Goal: Check status

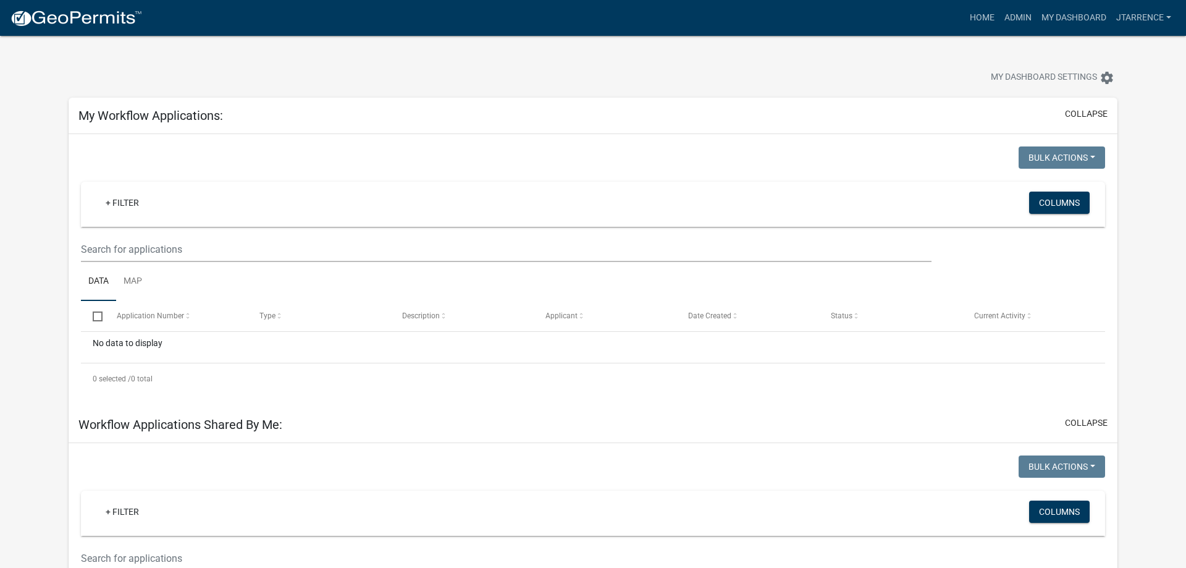
select select "3: 100"
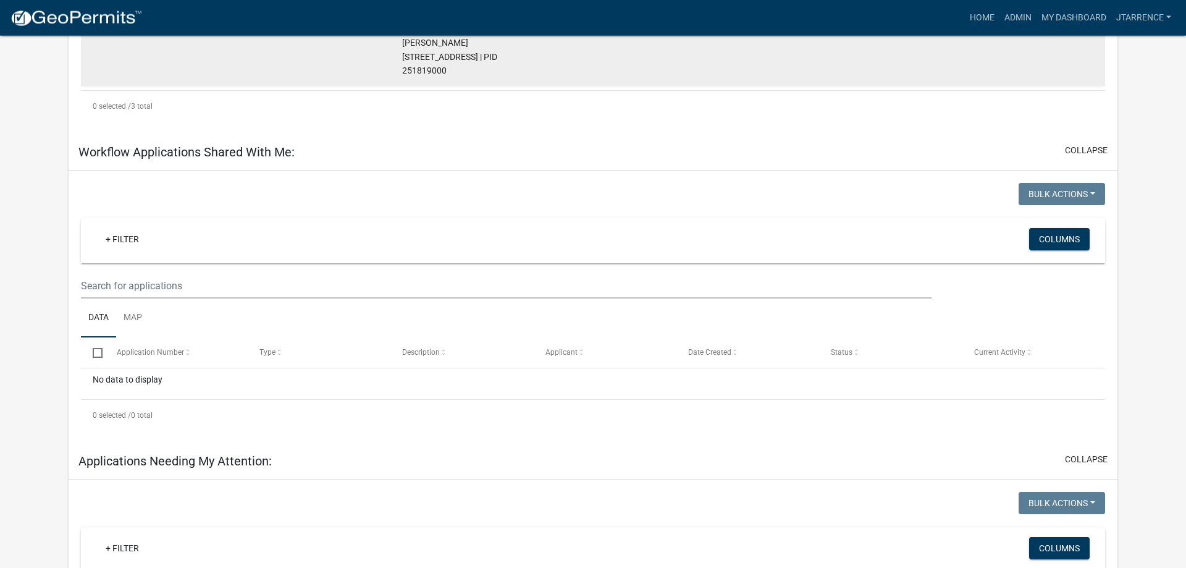
scroll to position [756, 0]
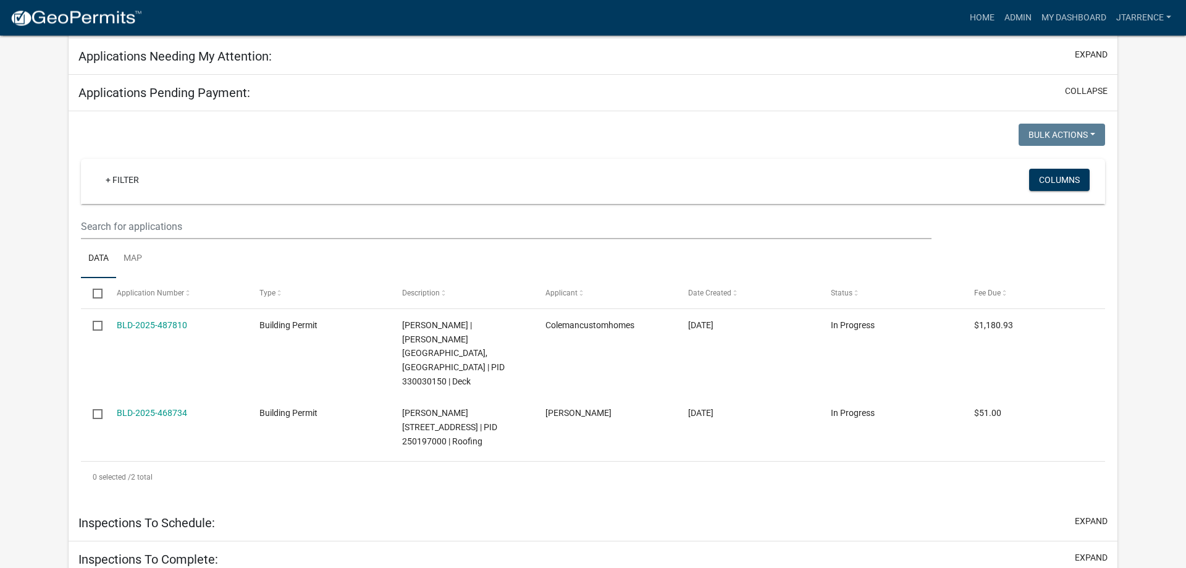
scroll to position [771, 0]
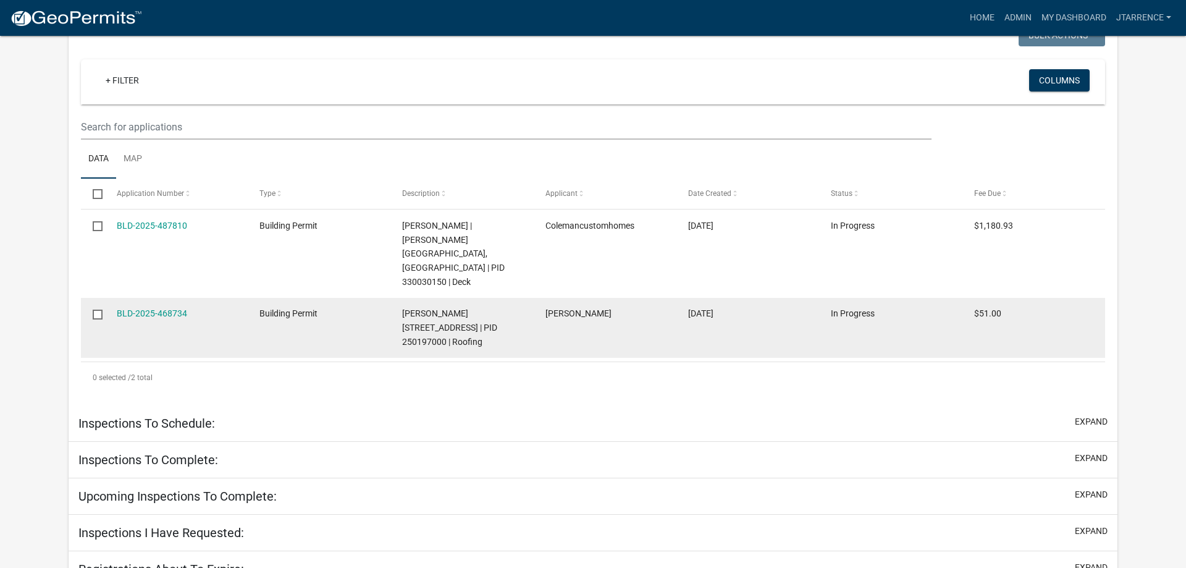
select select "3: 100"
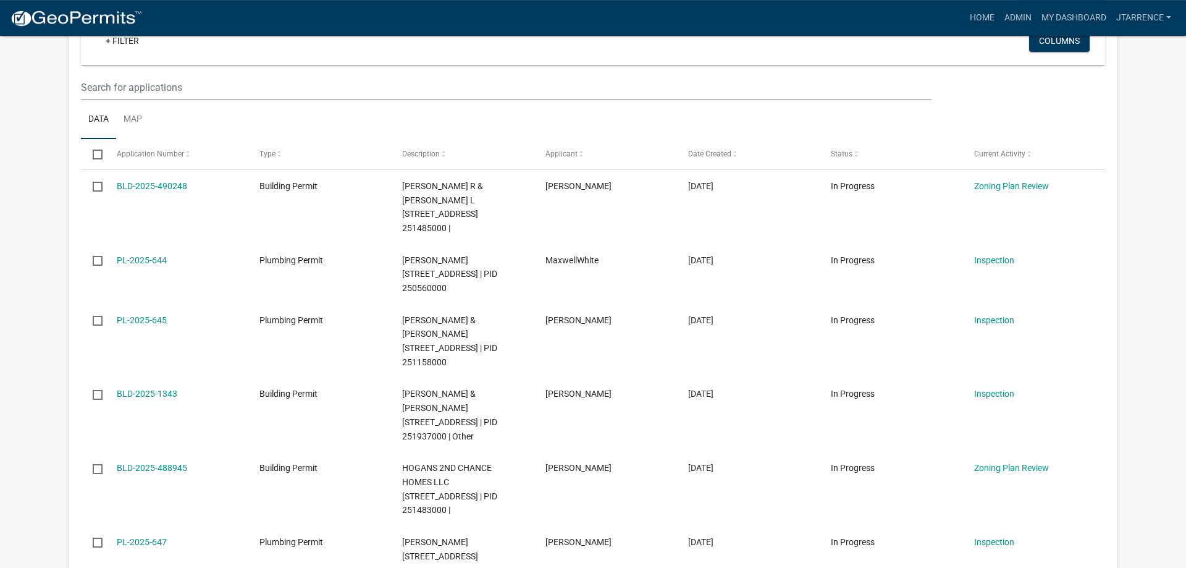
scroll to position [798, 0]
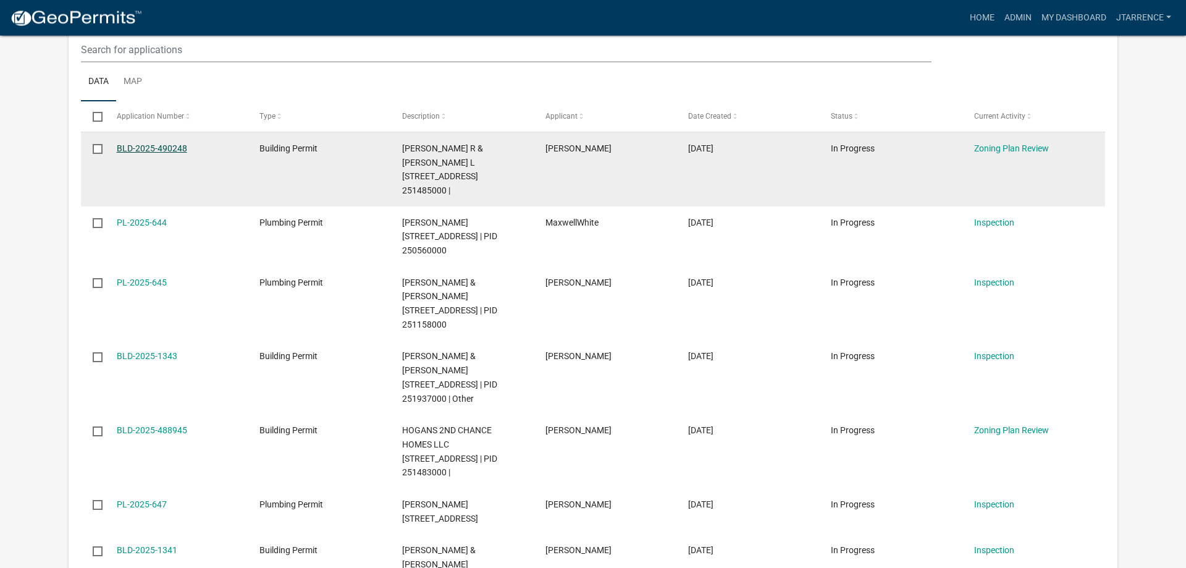
click at [146, 143] on link "BLD-2025-490248" at bounding box center [152, 148] width 70 height 10
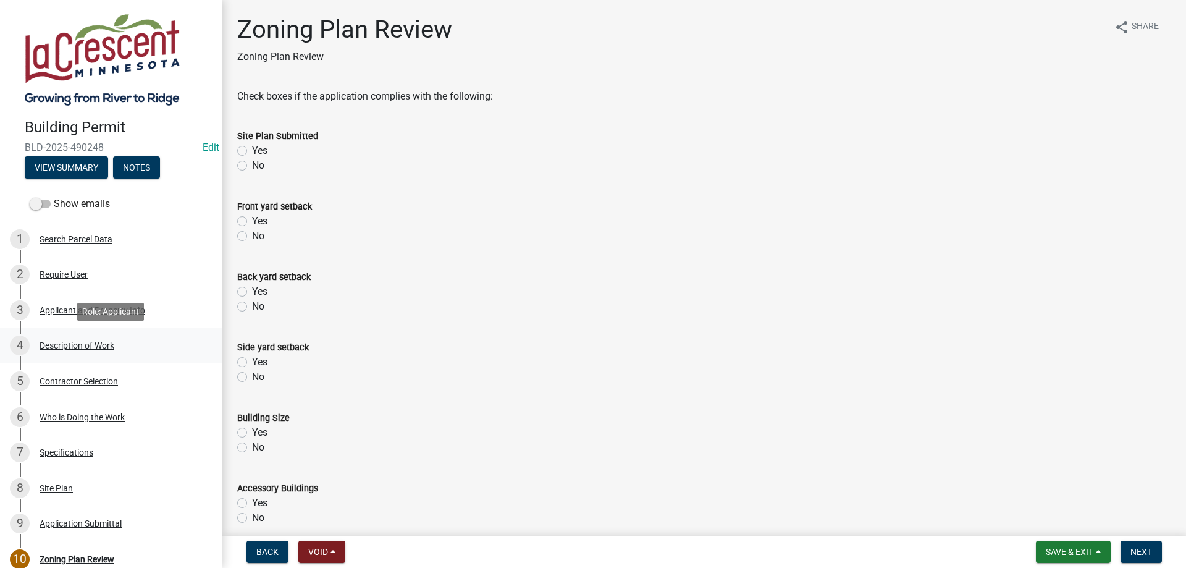
click at [91, 343] on div "Description of Work" at bounding box center [77, 345] width 75 height 9
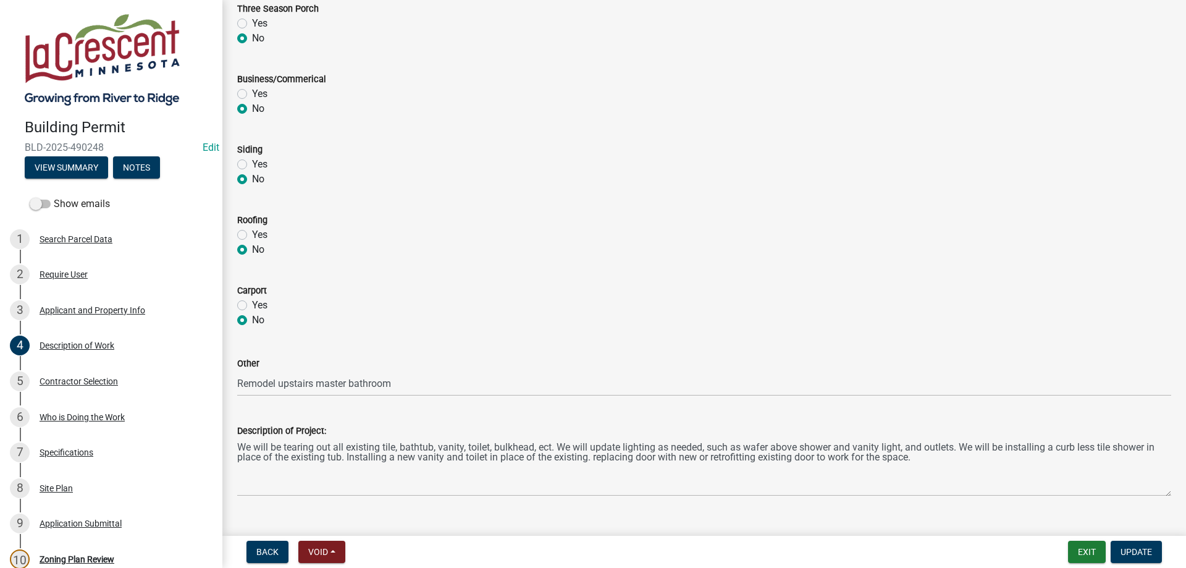
scroll to position [493, 0]
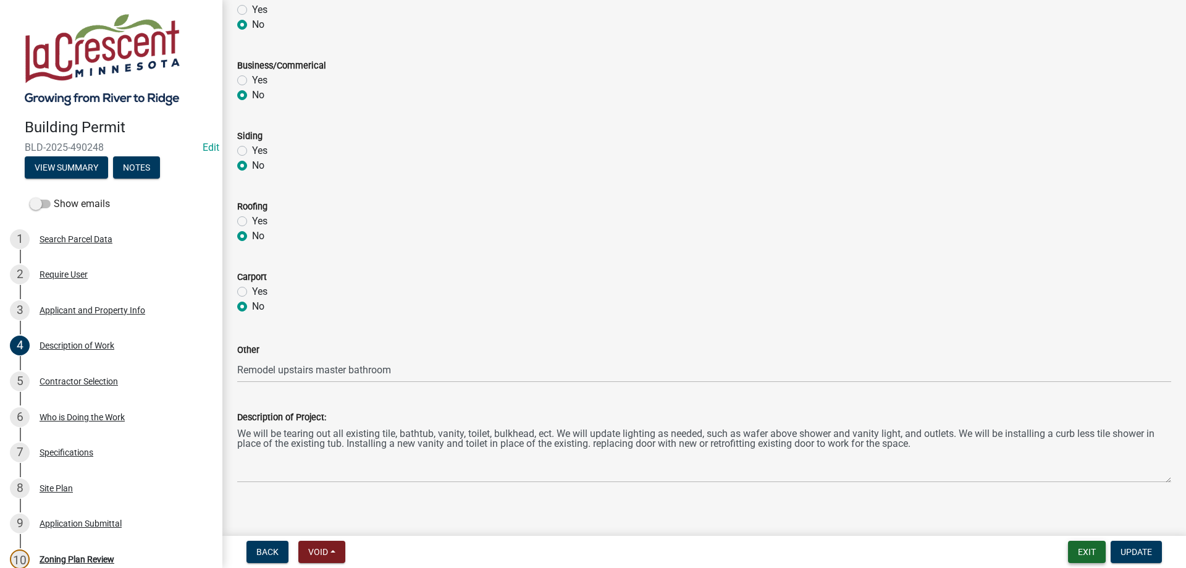
click at [1075, 553] on button "Exit" at bounding box center [1087, 552] width 38 height 22
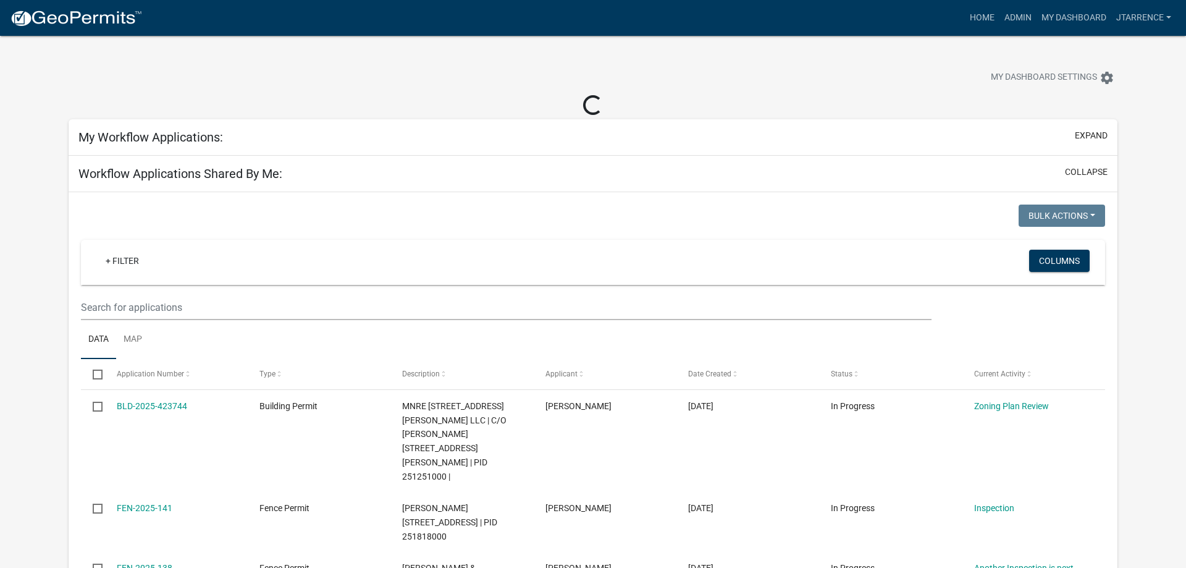
select select "3: 100"
